Goal: Information Seeking & Learning: Learn about a topic

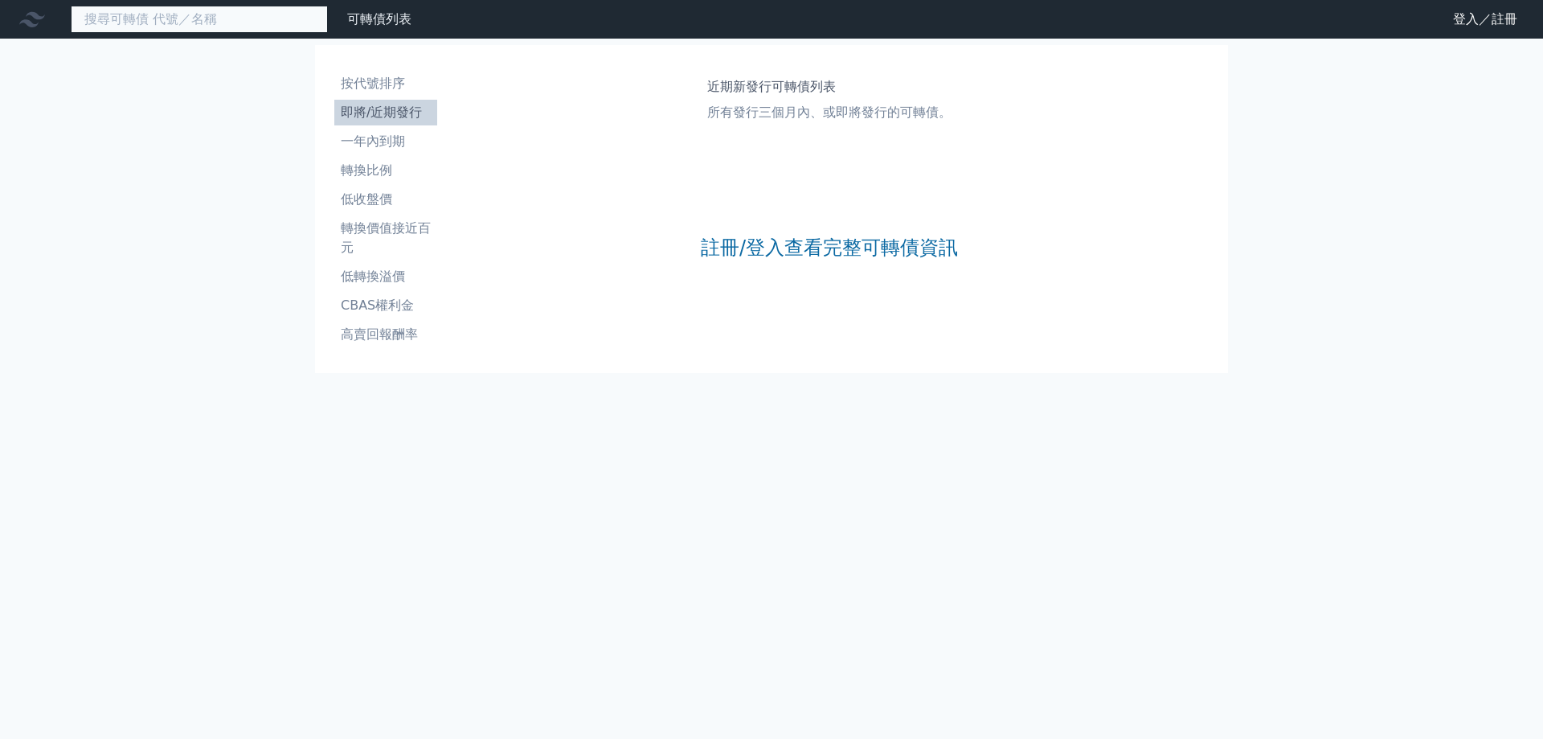
click at [96, 17] on input at bounding box center [199, 19] width 257 height 27
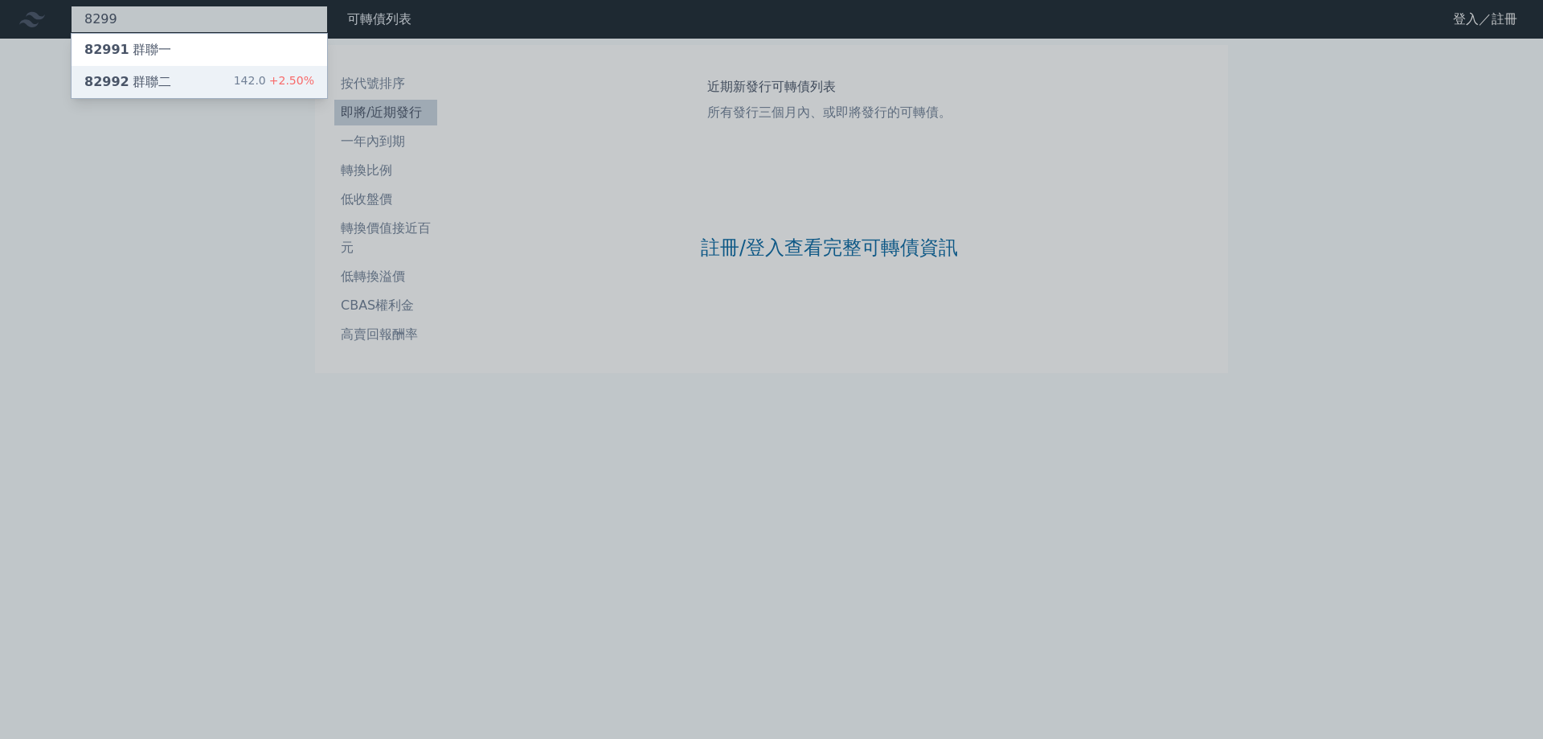
type input "8299"
click at [173, 81] on div "82992 群聯二 142.0 +2.50%" at bounding box center [200, 82] width 256 height 32
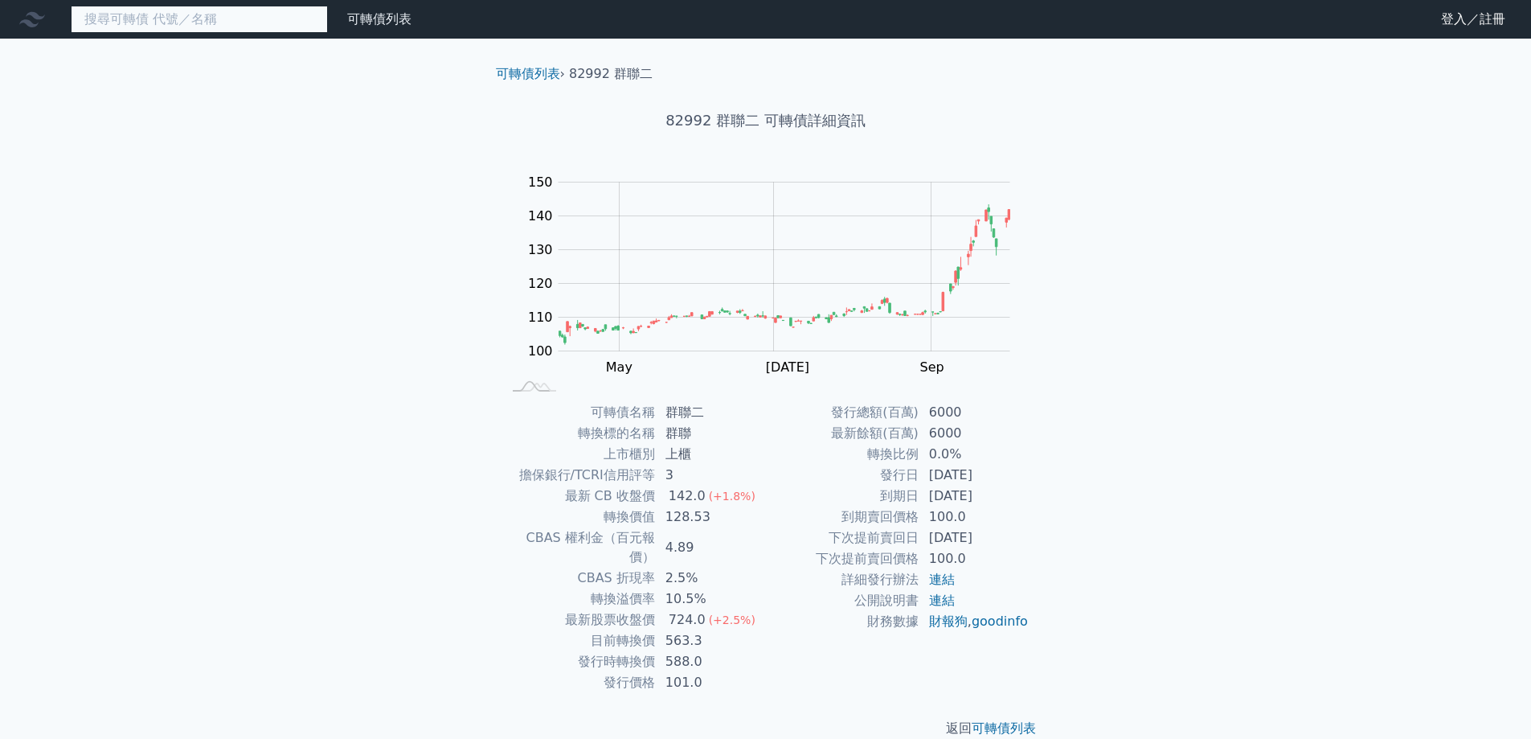
drag, startPoint x: 133, startPoint y: 23, endPoint x: 125, endPoint y: 14, distance: 10.8
click at [133, 23] on input at bounding box center [199, 19] width 257 height 27
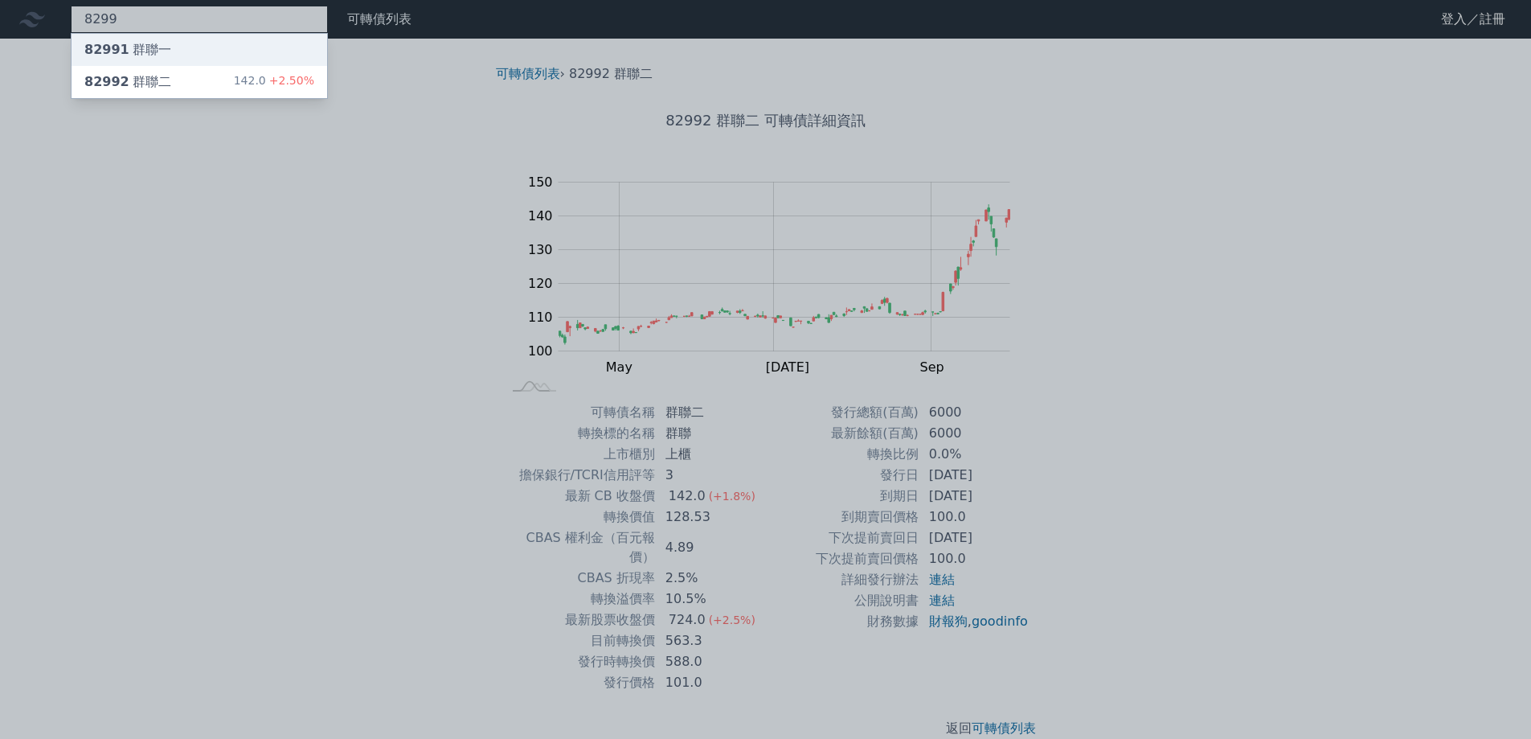
type input "8299"
click at [137, 48] on div "82991 群聯一" at bounding box center [127, 49] width 87 height 19
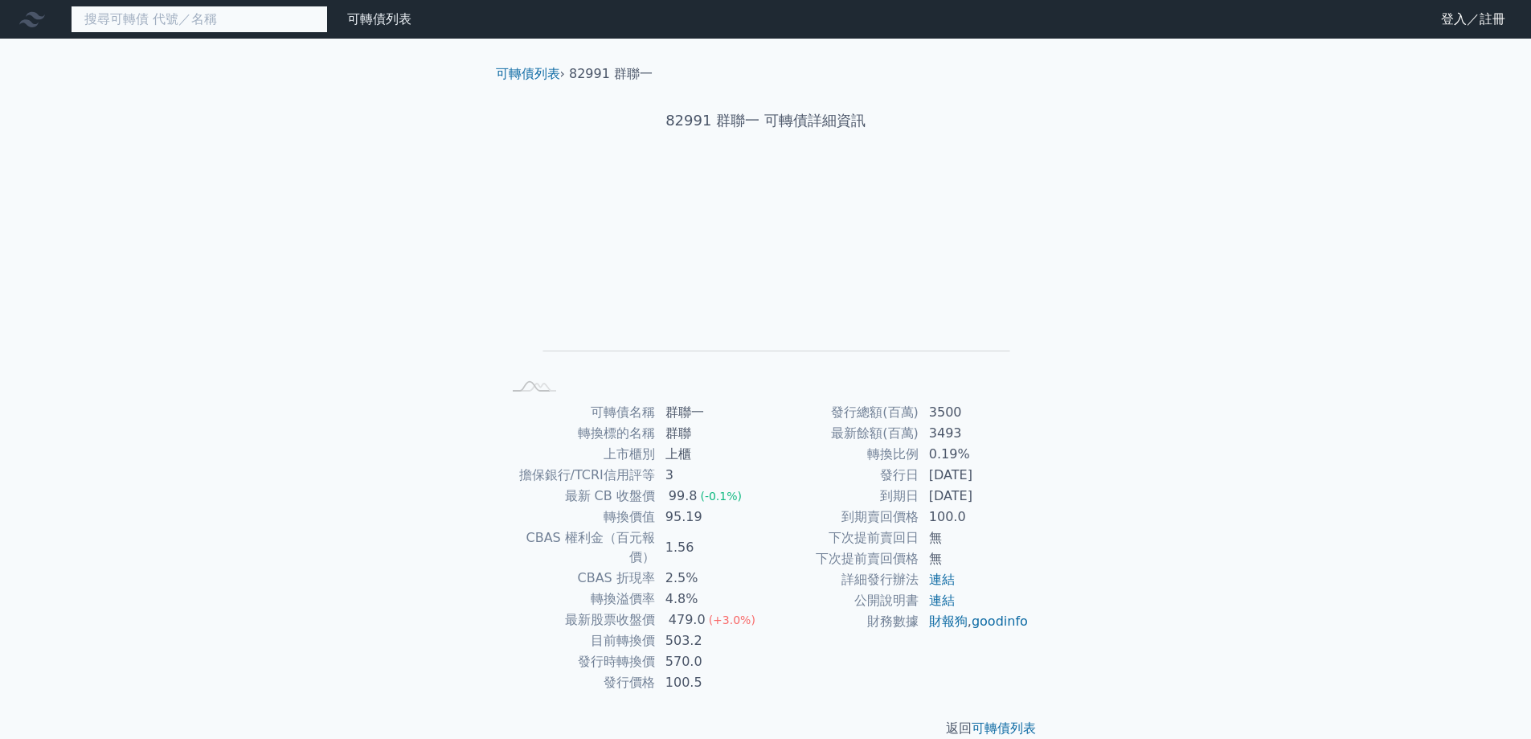
click at [135, 23] on input at bounding box center [199, 19] width 257 height 27
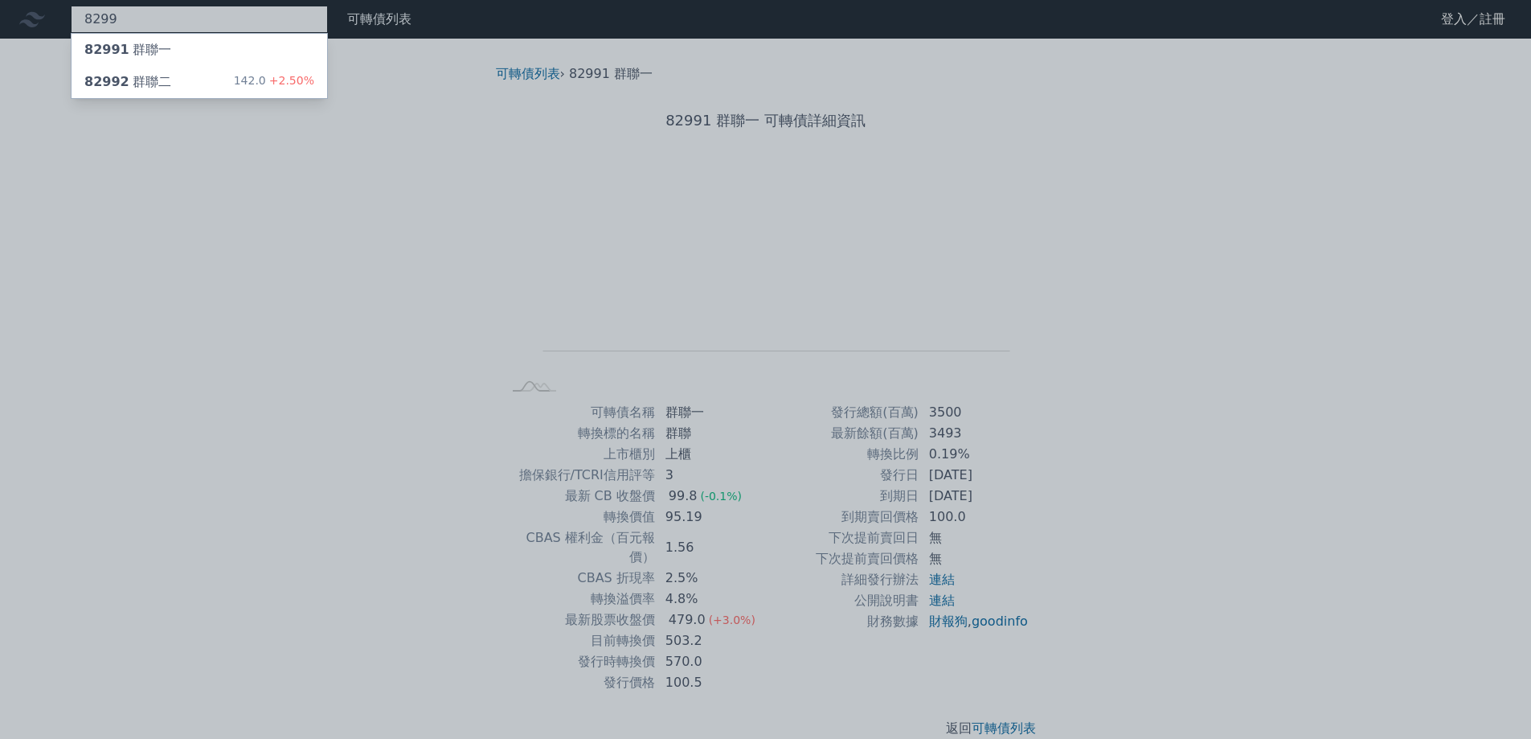
type input "8299"
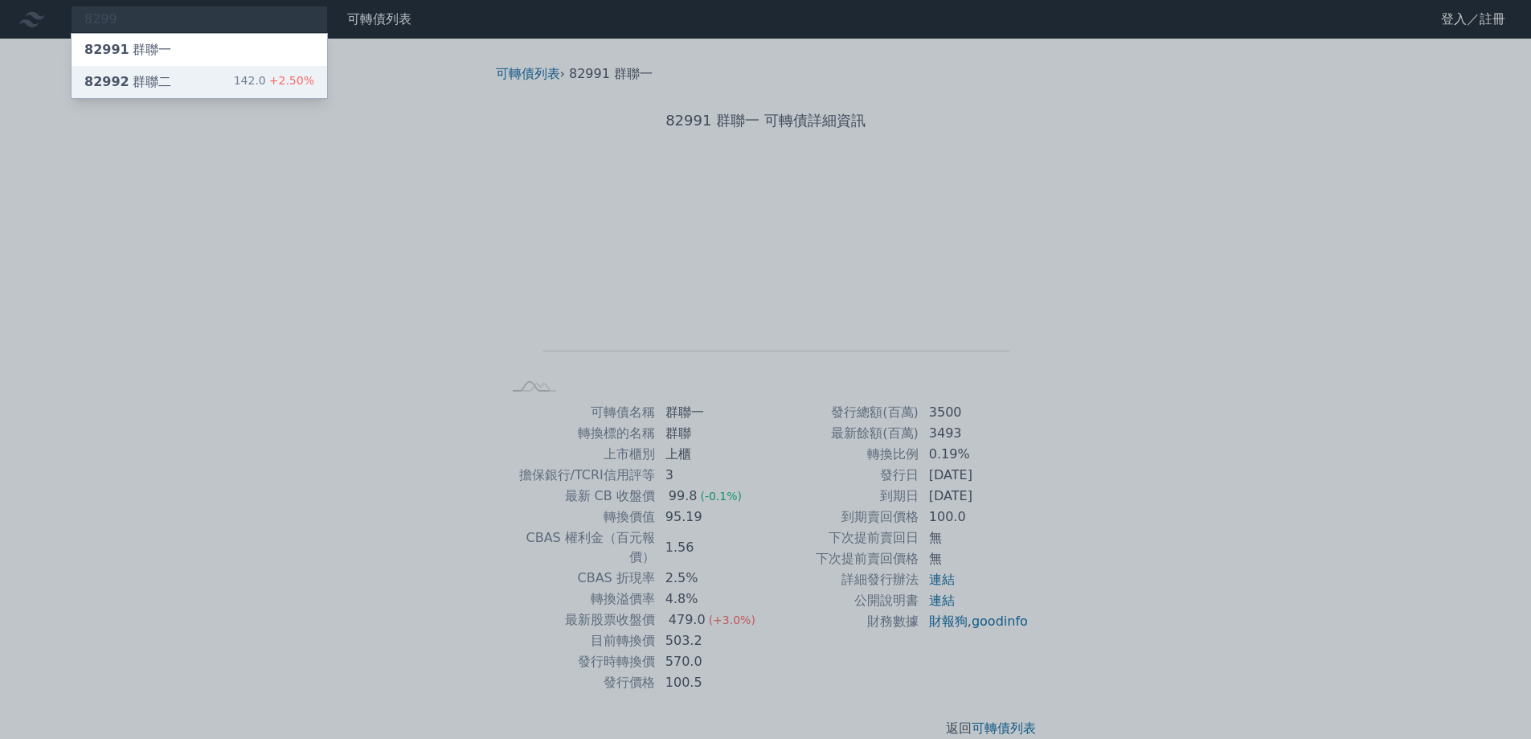
click at [156, 78] on div "82992 群聯二" at bounding box center [127, 81] width 87 height 19
